Goal: Navigation & Orientation: Find specific page/section

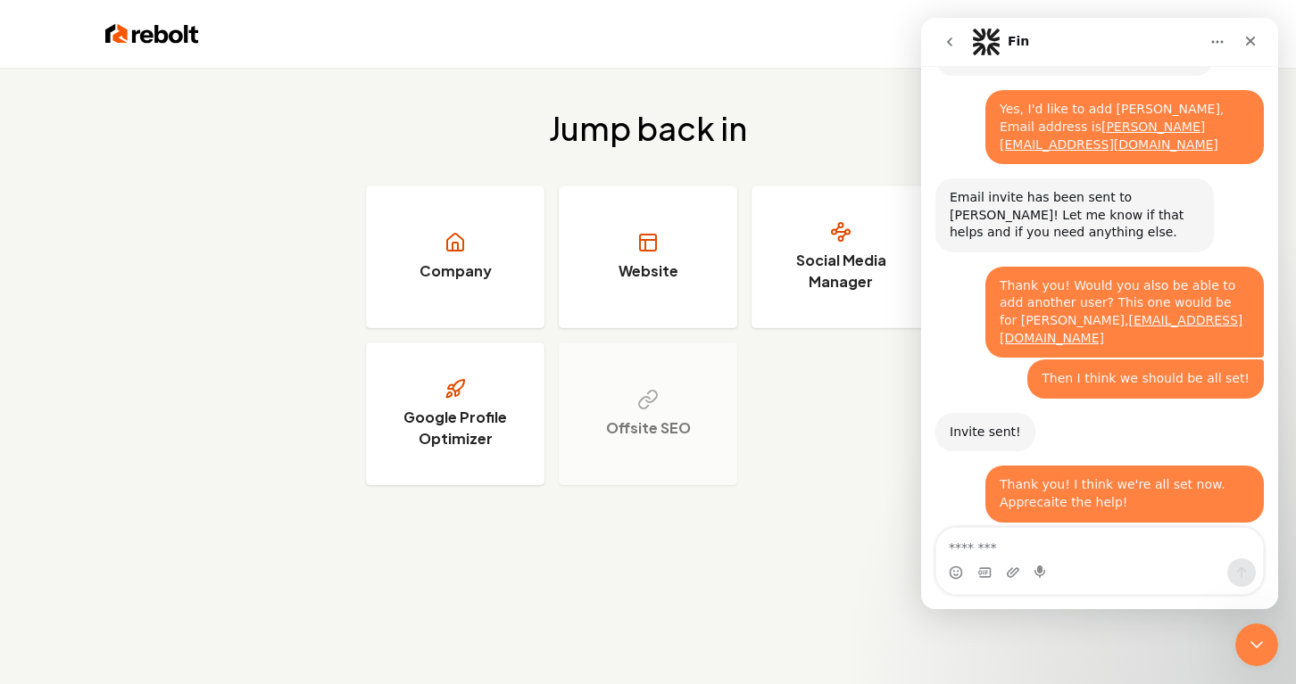
scroll to position [538, 0]
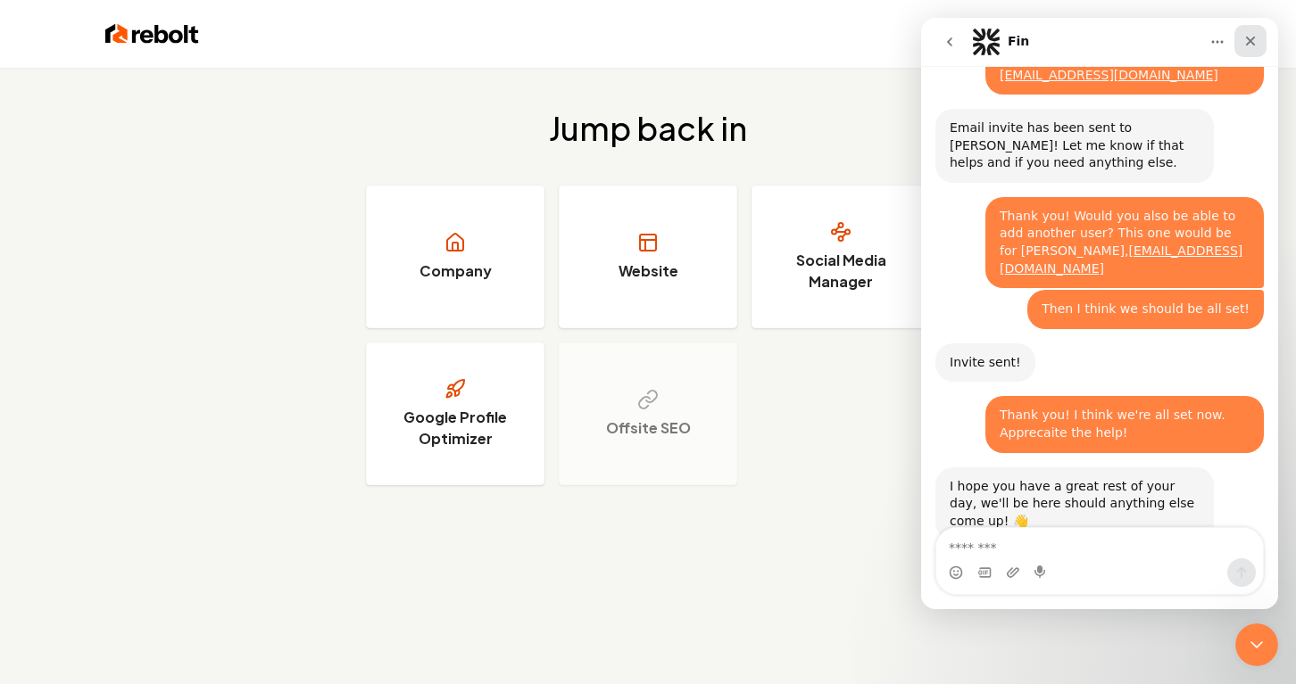
click at [1250, 40] on icon "Close" at bounding box center [1251, 42] width 10 height 10
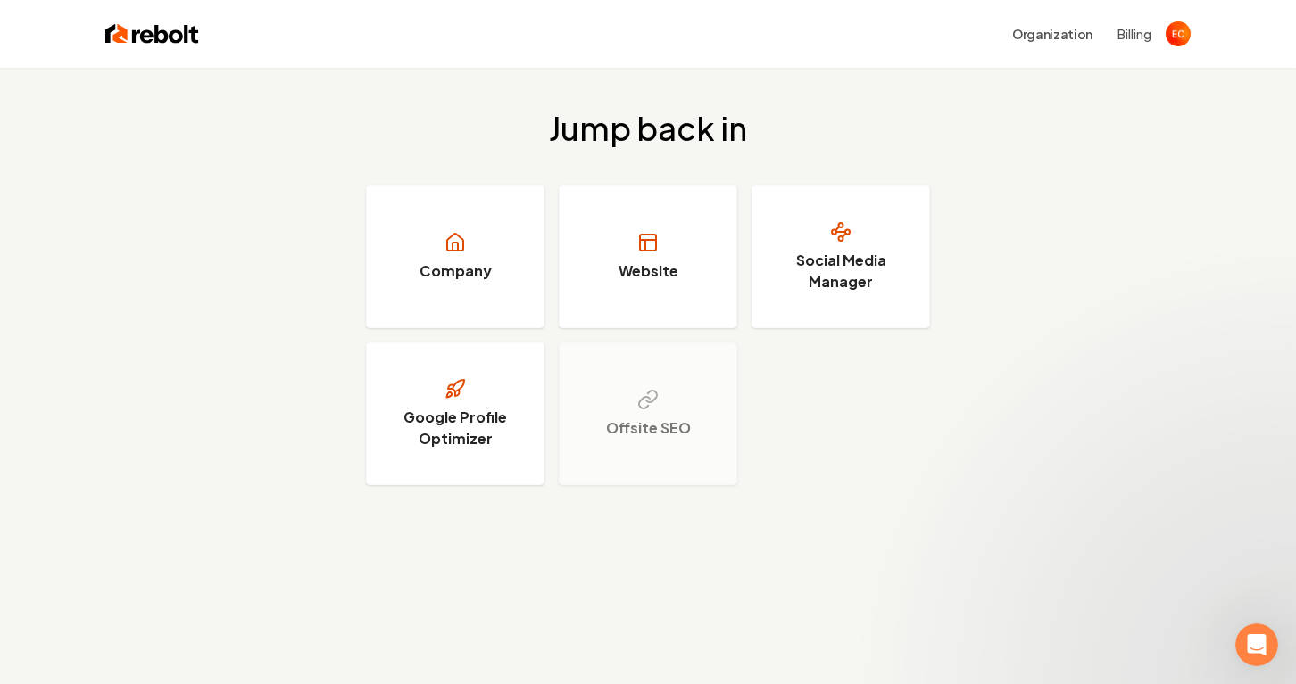
scroll to position [0, 0]
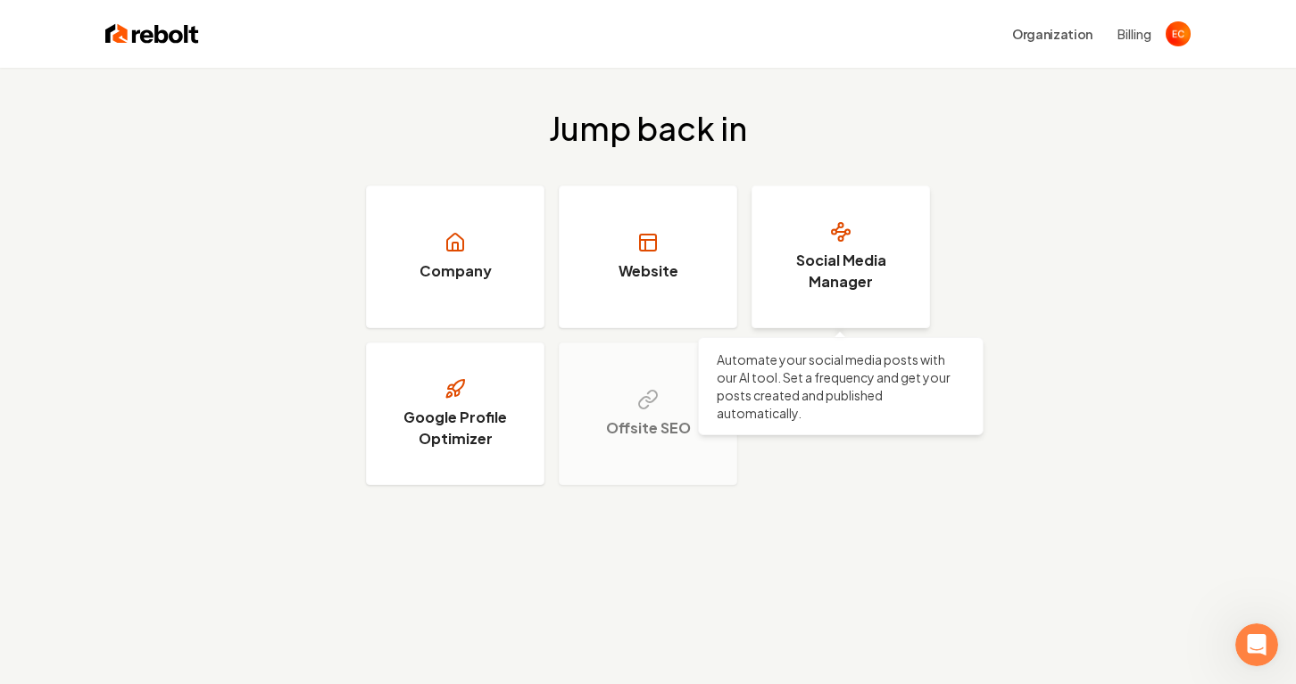
click at [826, 290] on h3 "Social Media Manager" at bounding box center [841, 271] width 134 height 43
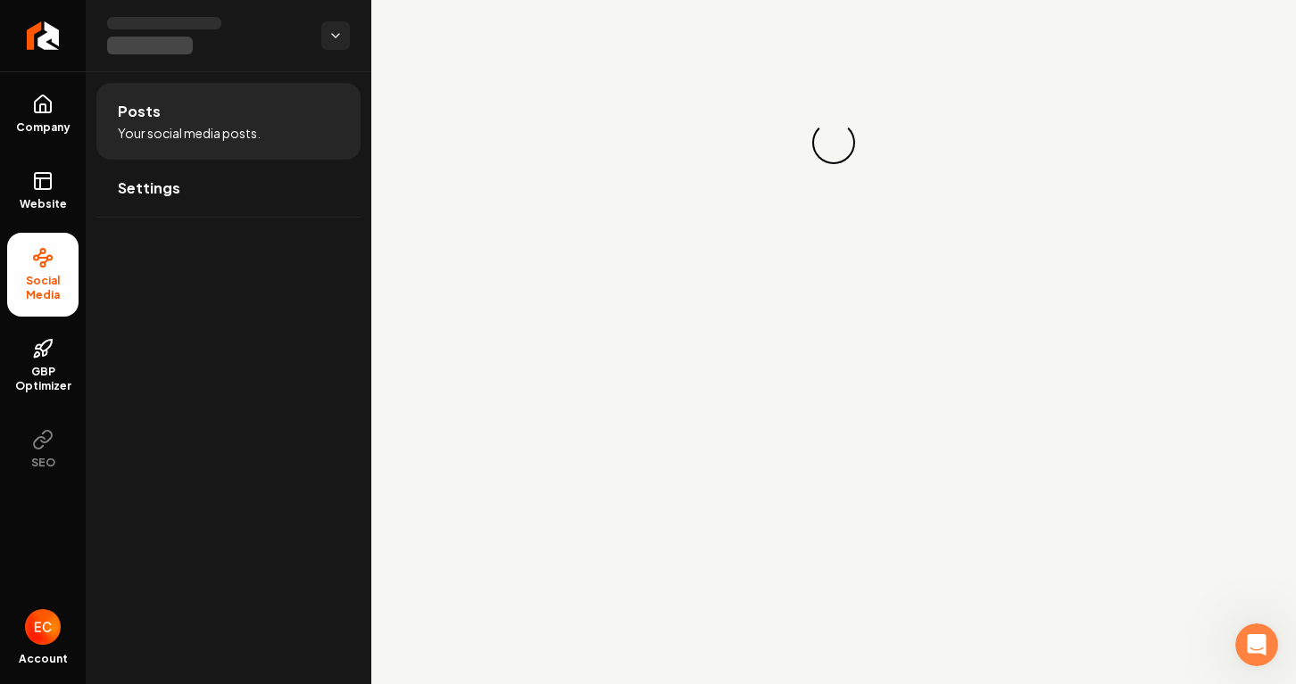
click at [39, 258] on icon at bounding box center [42, 258] width 9 height 0
click at [57, 120] on span "Company" at bounding box center [43, 127] width 69 height 14
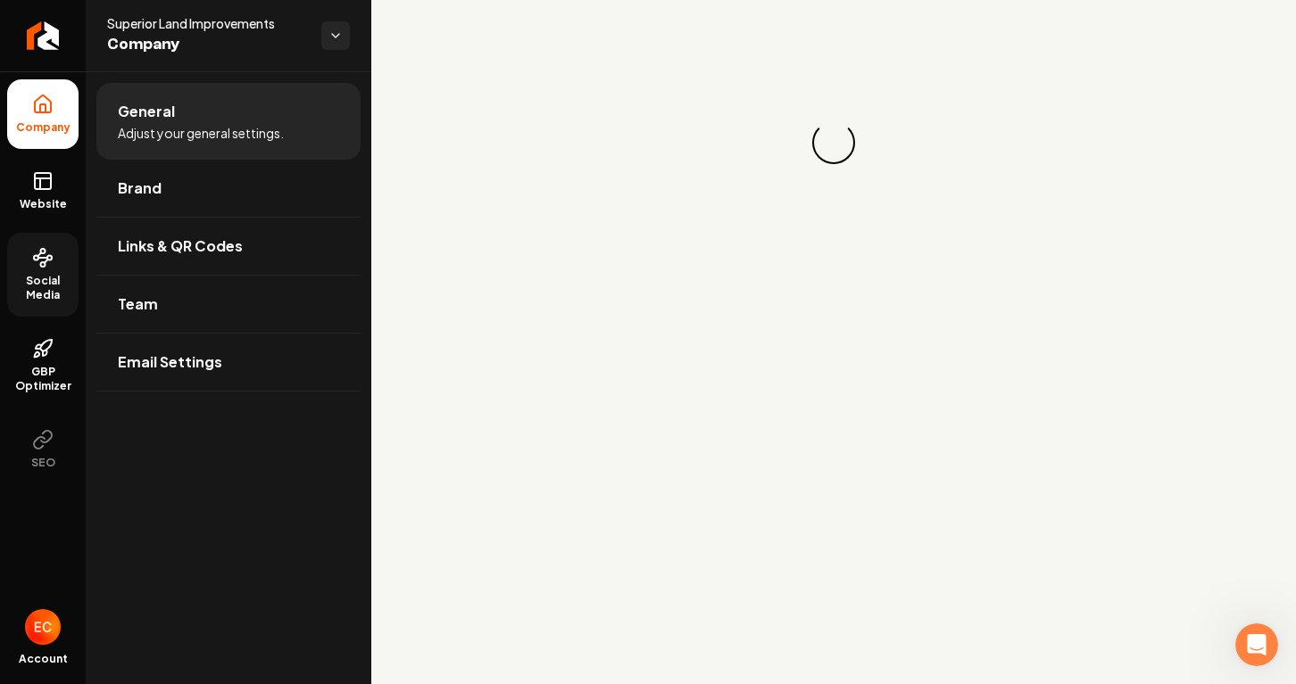
click at [46, 283] on span "Social Media" at bounding box center [42, 288] width 71 height 29
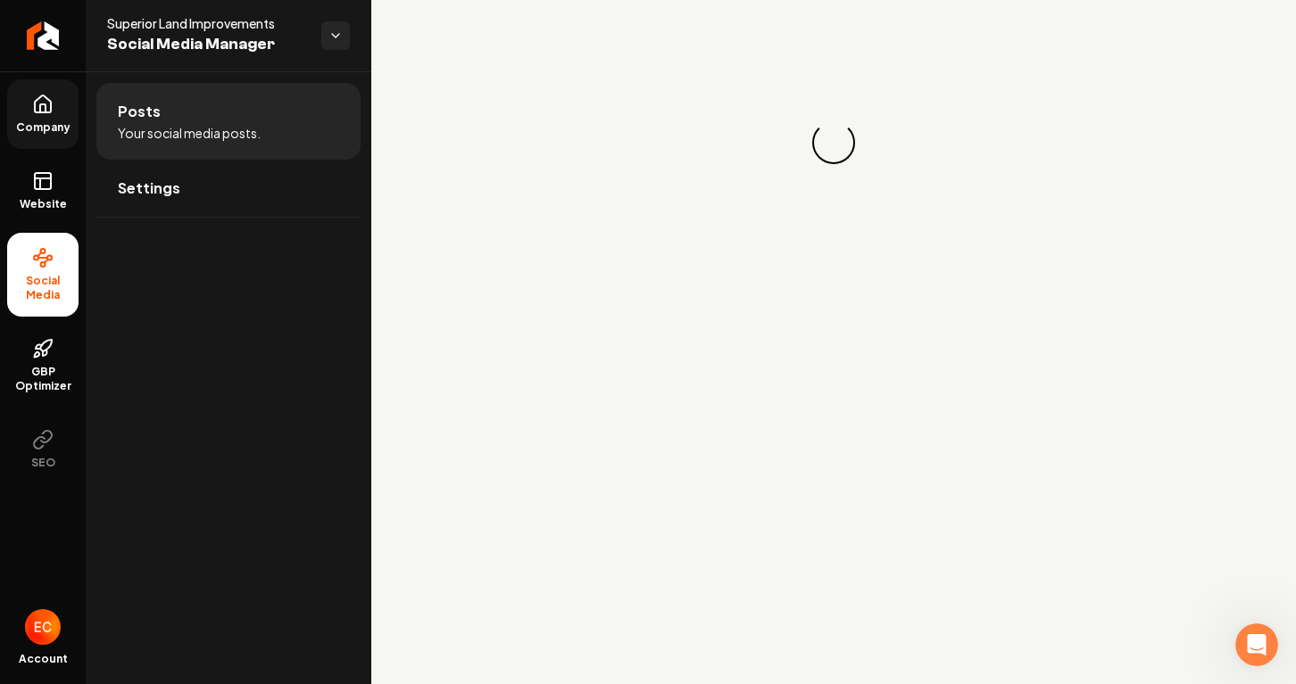
click at [51, 127] on span "Company" at bounding box center [43, 127] width 69 height 14
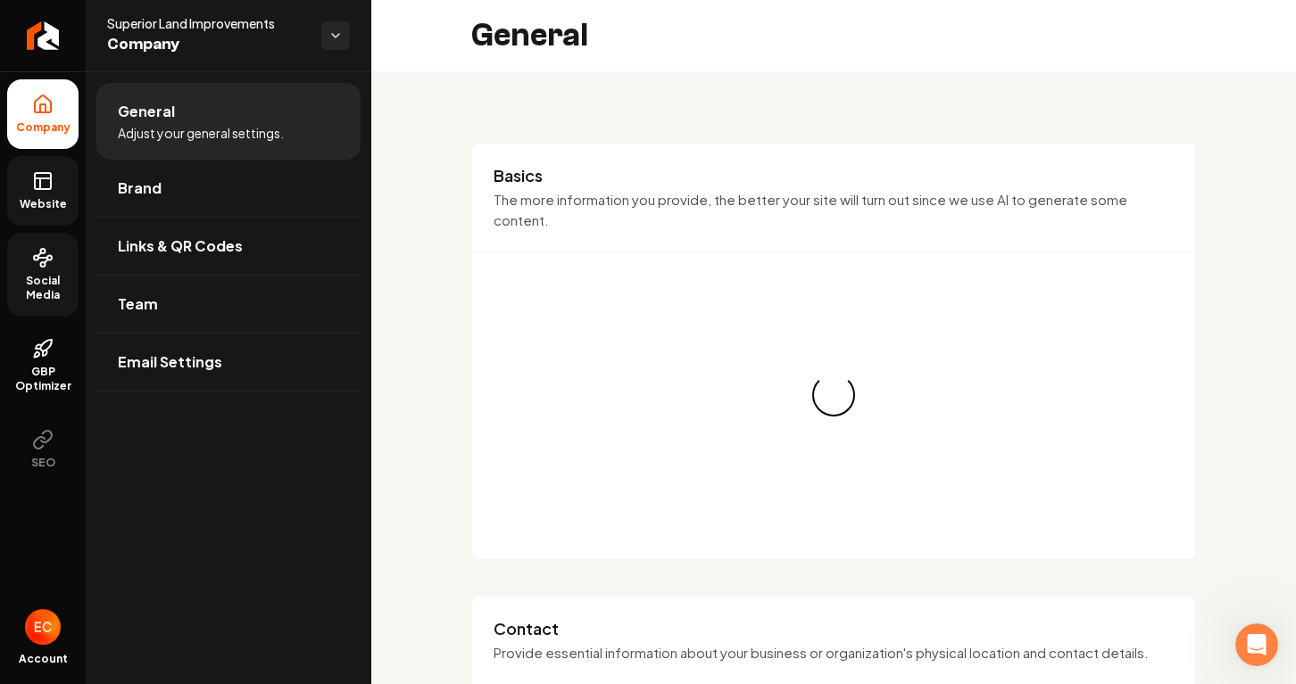
click at [46, 178] on icon at bounding box center [43, 178] width 16 height 0
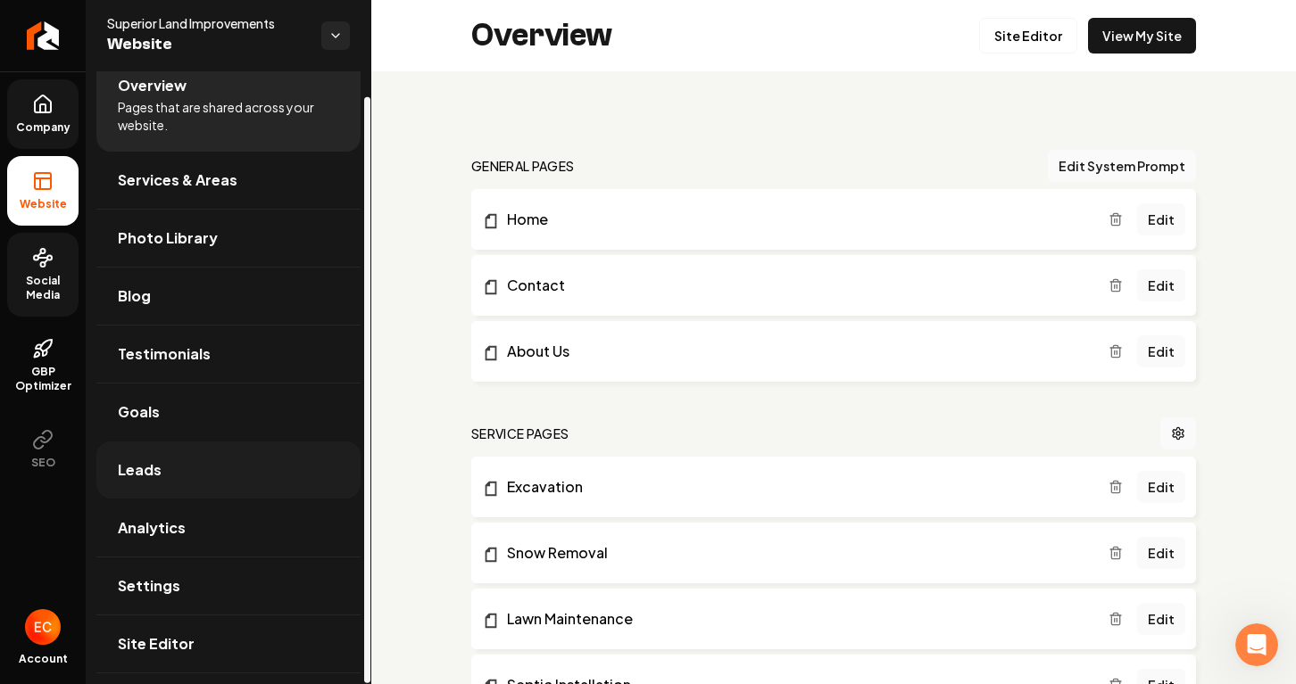
click at [206, 460] on link "Leads" at bounding box center [228, 470] width 264 height 57
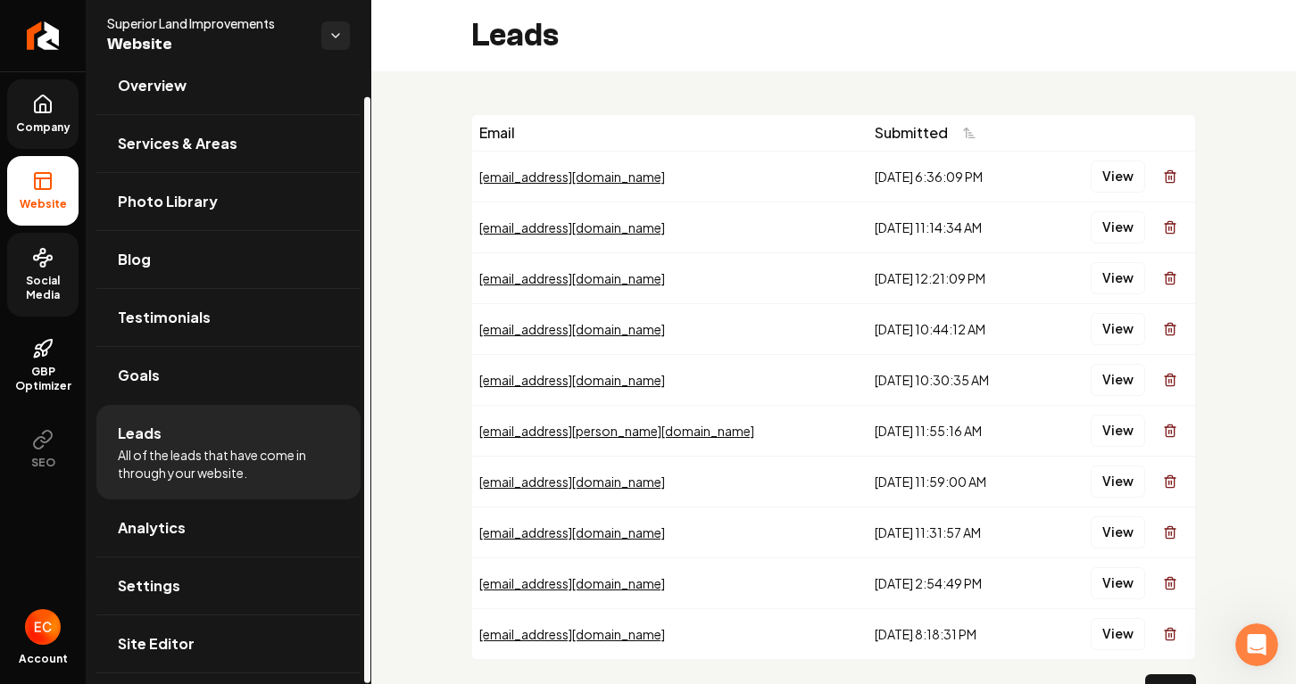
click at [37, 618] on img "Open user button" at bounding box center [43, 628] width 36 height 36
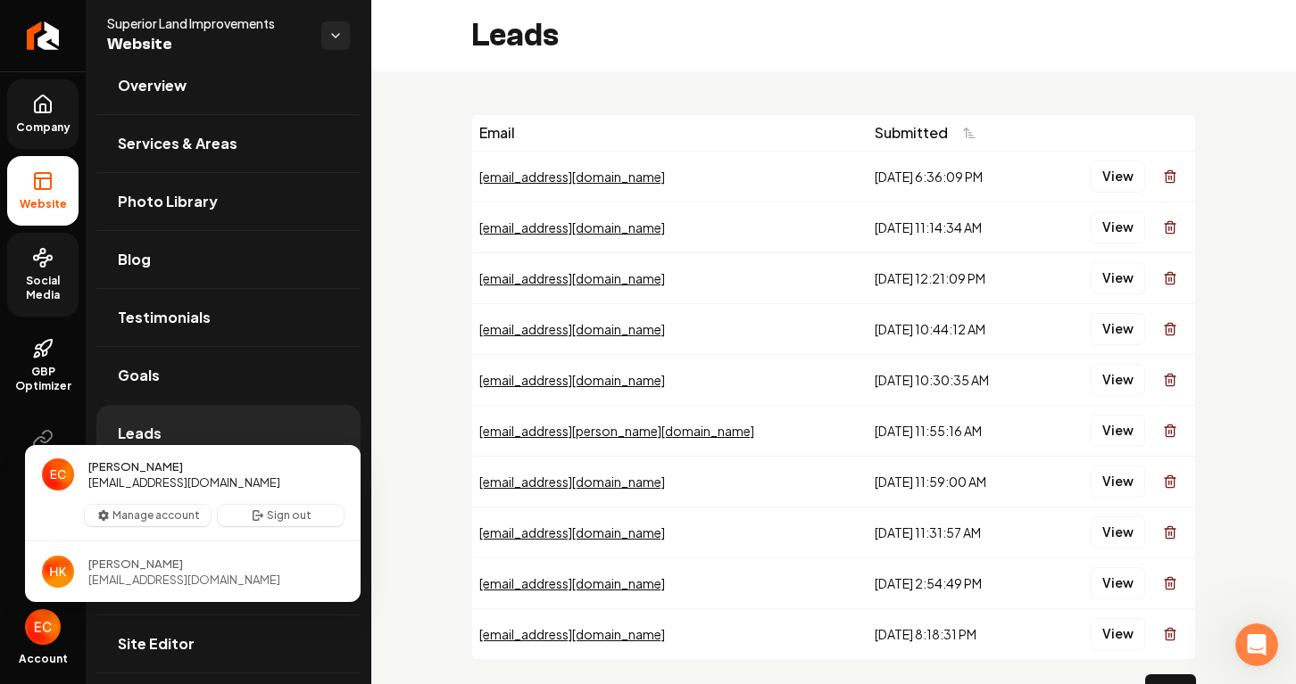
click at [433, 112] on div "Email Submitted [EMAIL_ADDRESS][DOMAIN_NAME] [DATE] 6:36:09 PM View [EMAIL_ADDR…" at bounding box center [833, 417] width 925 height 693
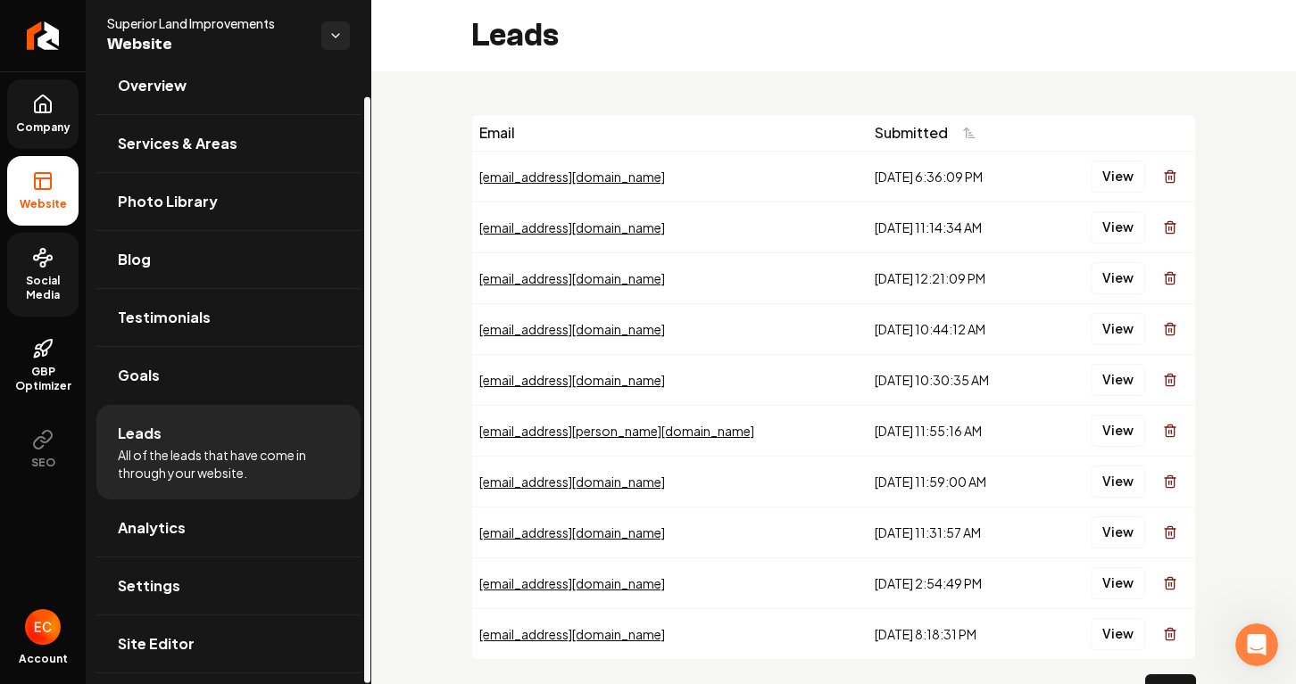
click at [59, 122] on span "Company" at bounding box center [43, 127] width 69 height 14
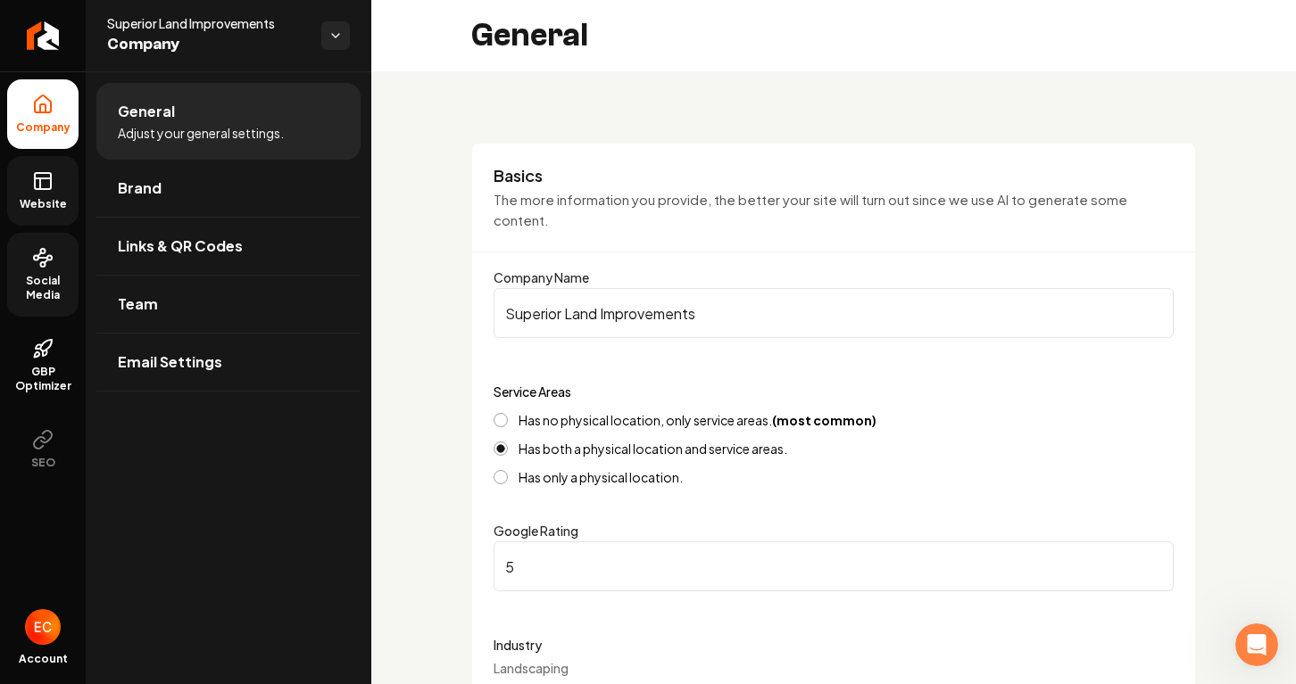
scroll to position [362, 0]
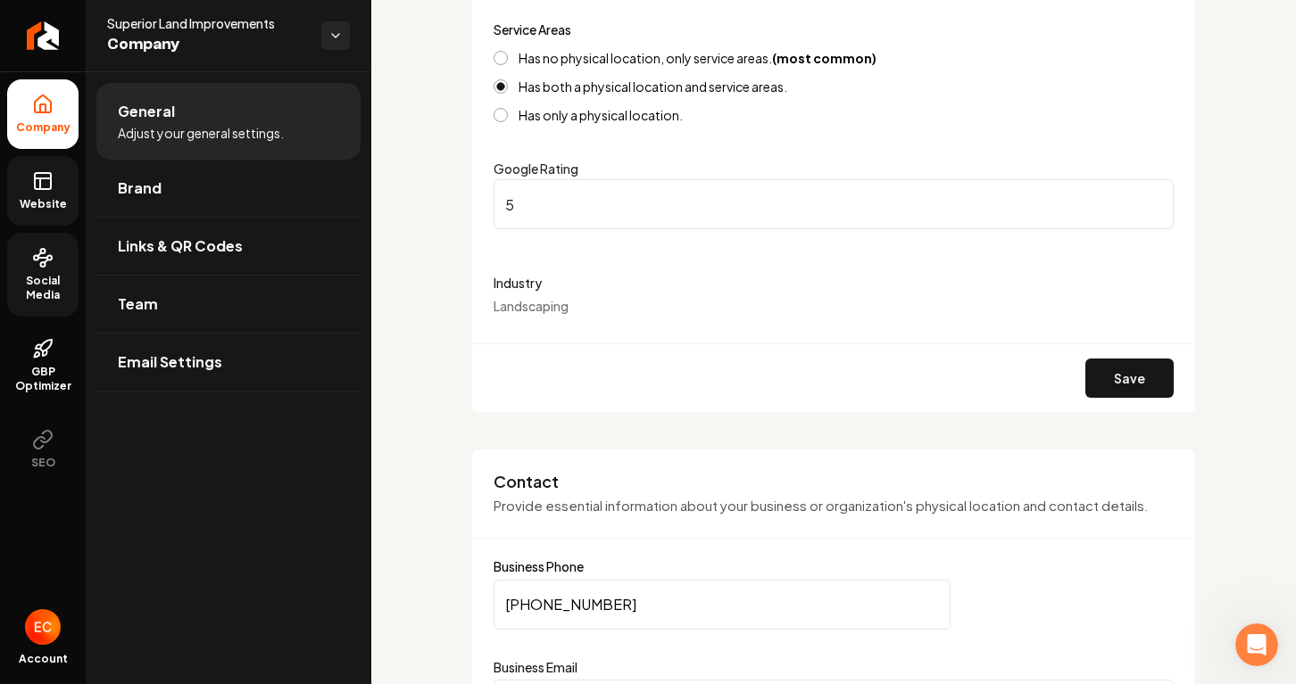
click at [57, 189] on link "Website" at bounding box center [42, 191] width 71 height 70
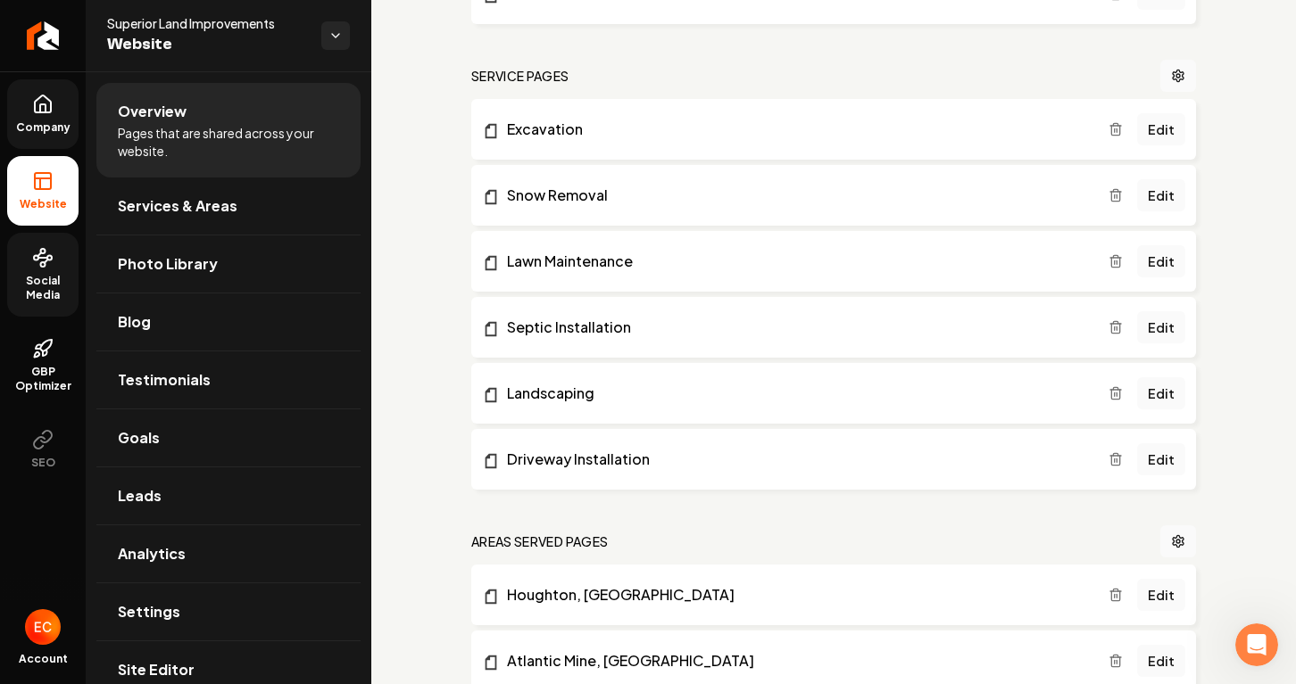
scroll to position [380, 0]
